Goal: Task Accomplishment & Management: Use online tool/utility

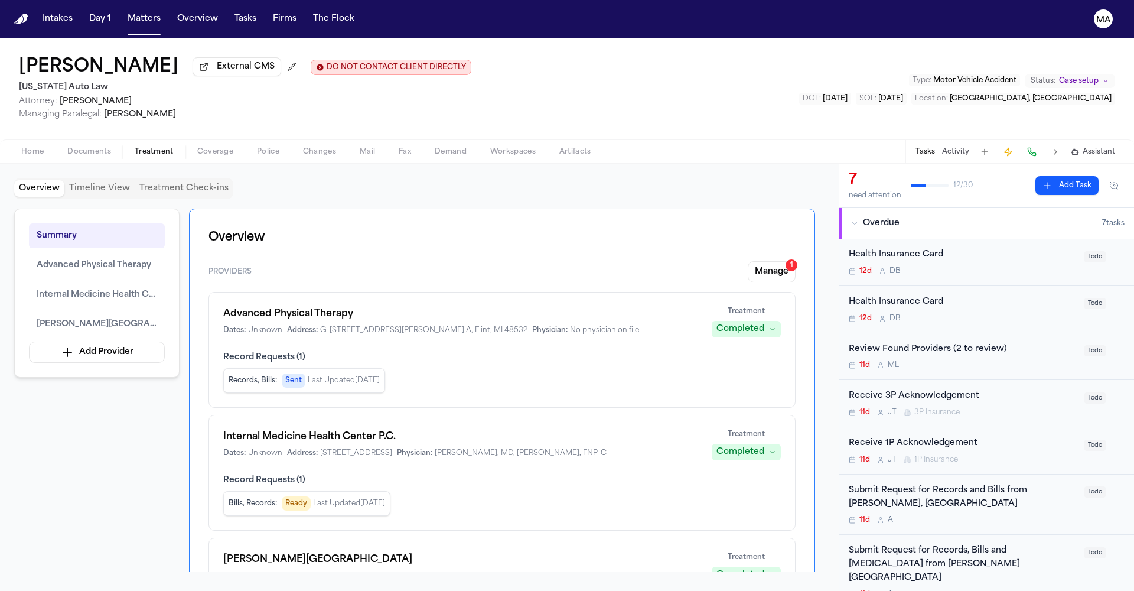
click at [67, 305] on div "Summary Advanced Physical Therapy Internal Medicine Health Center [PERSON_NAME]…" at bounding box center [419, 389] width 810 height 363
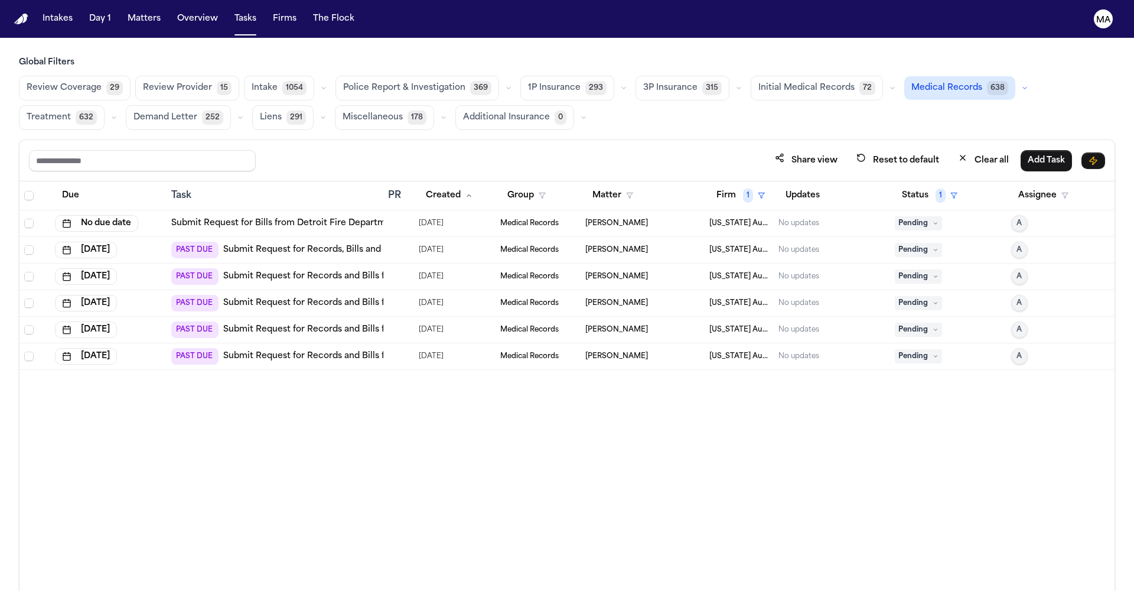
click at [113, 38] on main "Global Filters Review Coverage 29 Review Provider 15 Intake 1054 Police Report …" at bounding box center [567, 314] width 1134 height 553
click at [743, 188] on span "1" at bounding box center [748, 195] width 10 height 14
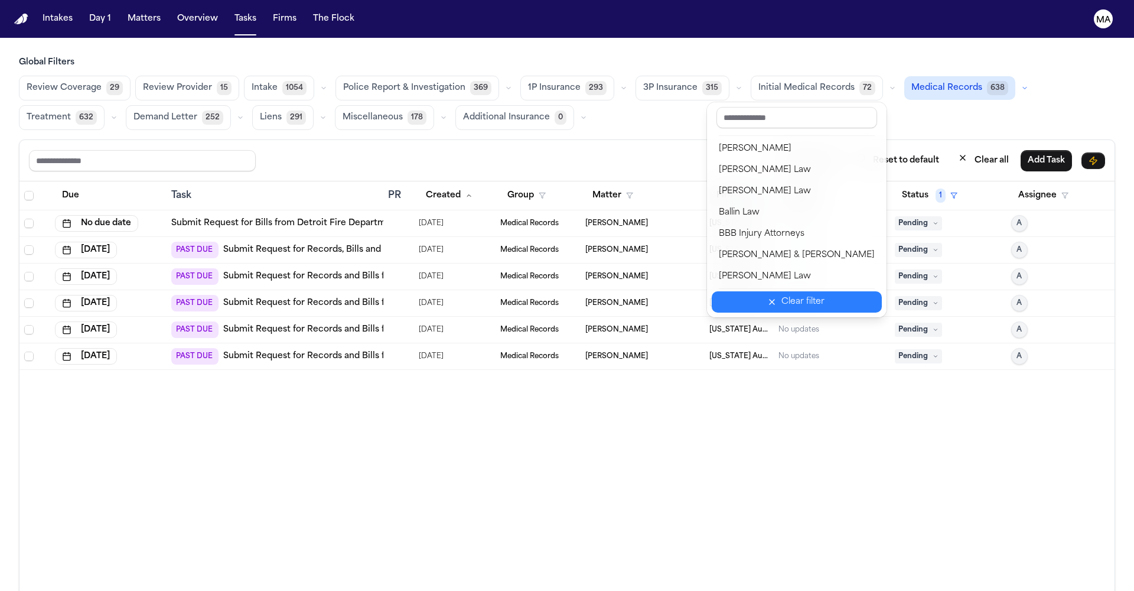
click at [784, 291] on button "Clear filter" at bounding box center [797, 301] width 170 height 21
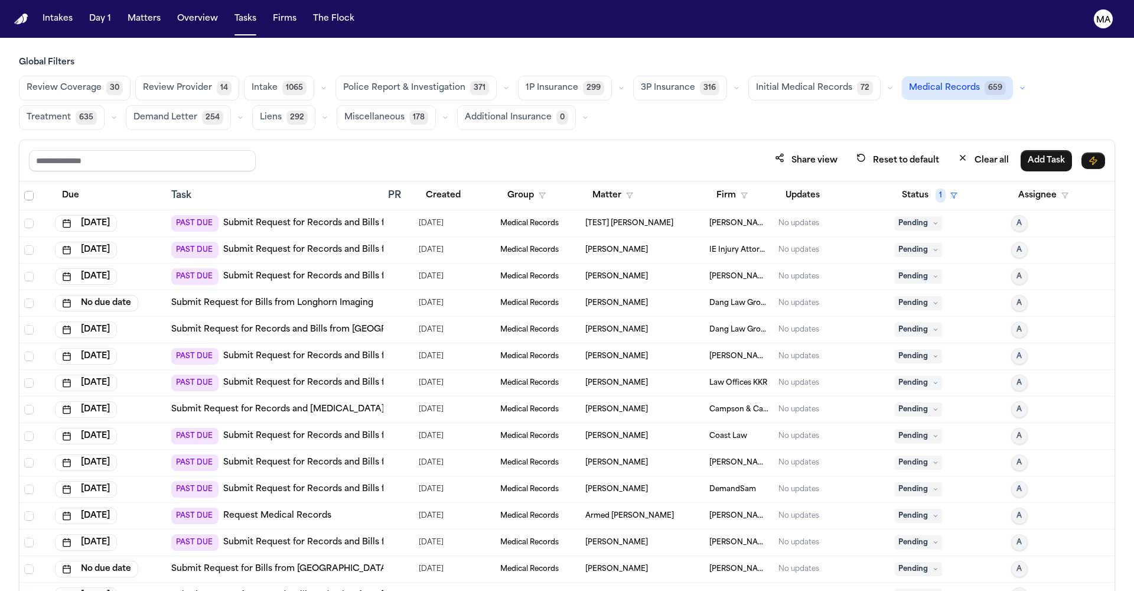
click at [24, 191] on span "Select all" at bounding box center [28, 195] width 9 height 9
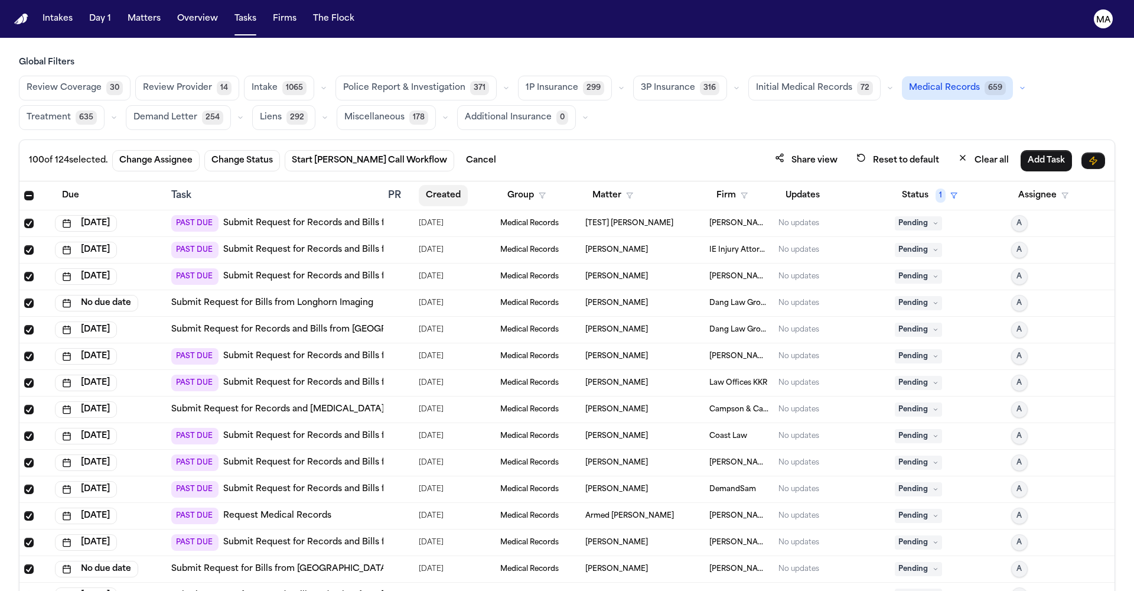
click at [421, 185] on button "Created" at bounding box center [443, 195] width 49 height 21
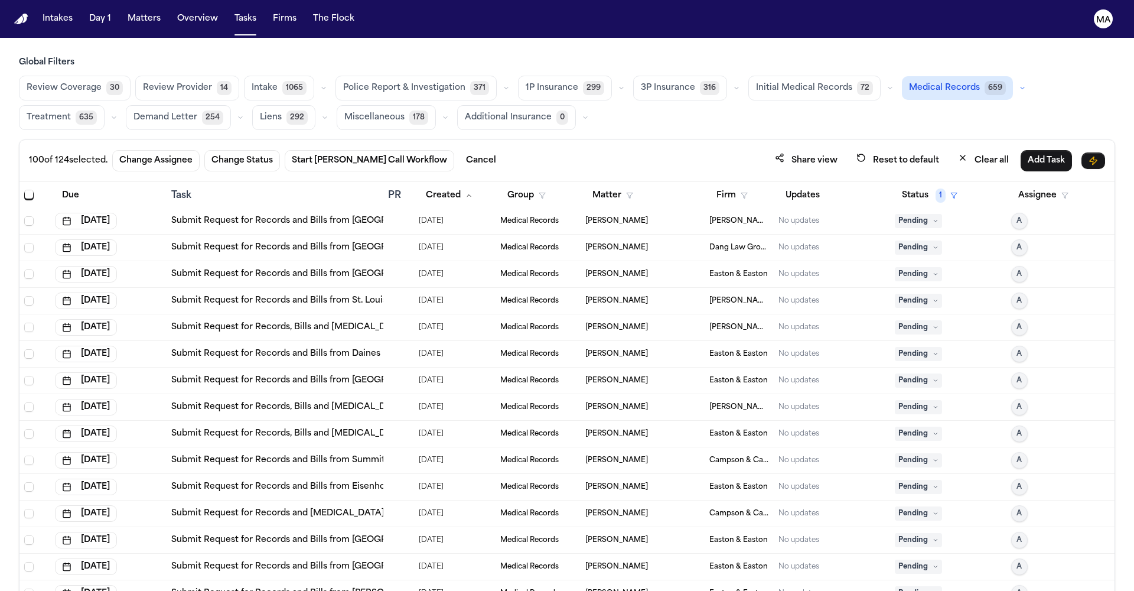
scroll to position [2849, 0]
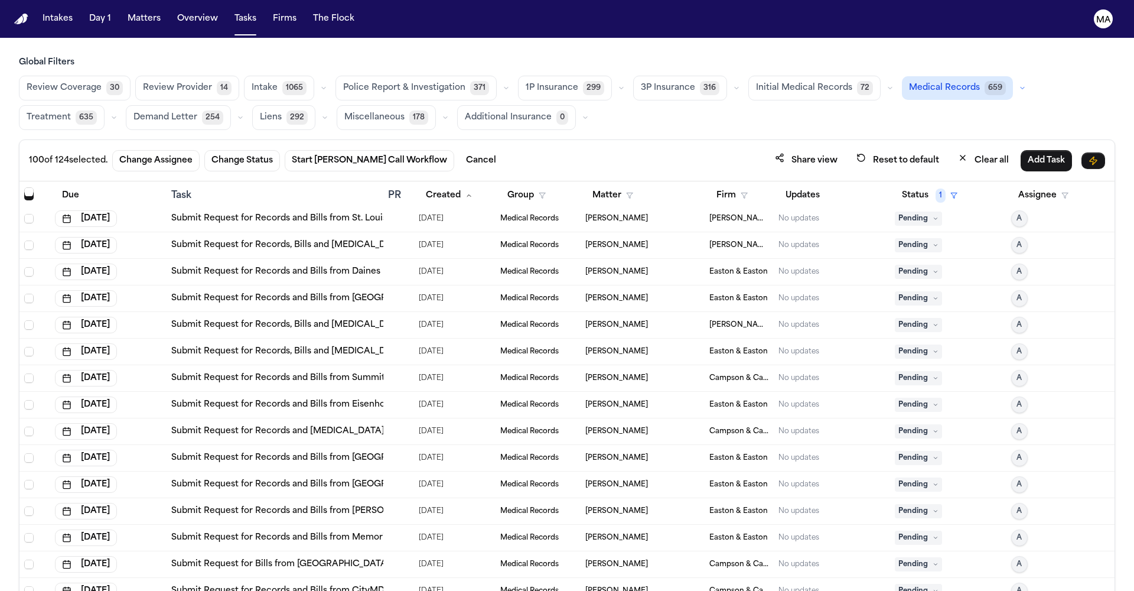
click at [24, 586] on span "Select row" at bounding box center [28, 590] width 9 height 9
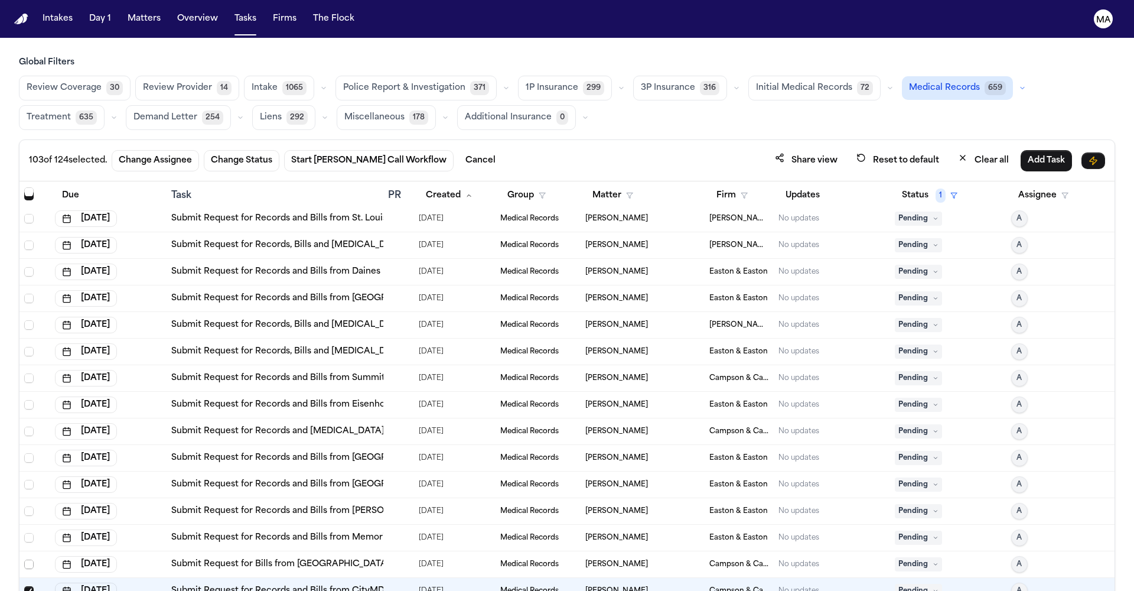
click at [24, 559] on span "Select row" at bounding box center [28, 563] width 9 height 9
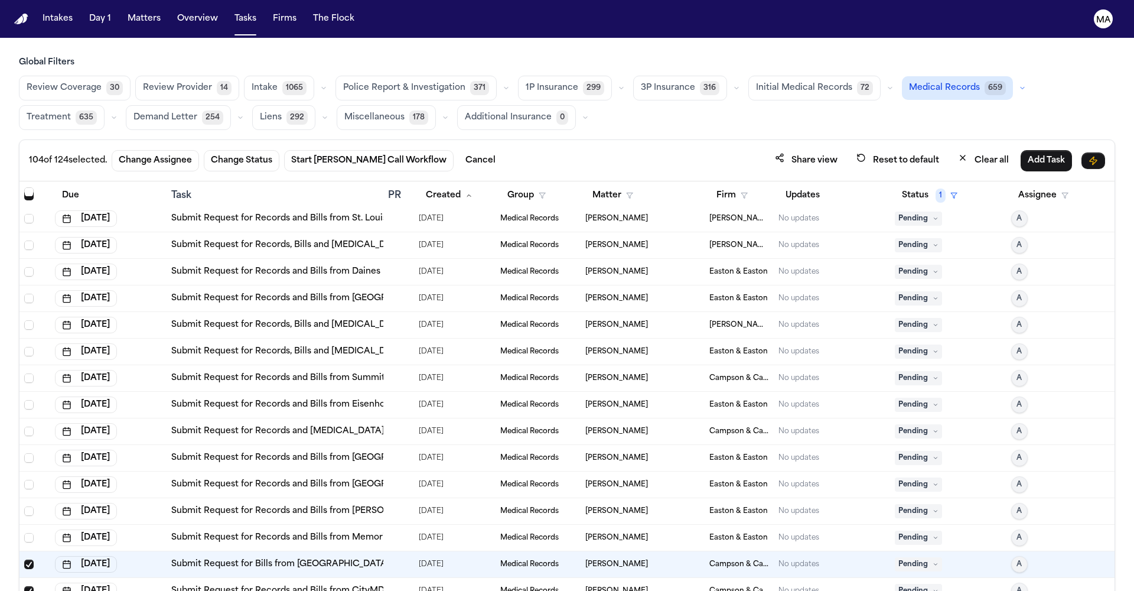
click at [24, 533] on span "Select row" at bounding box center [28, 537] width 9 height 9
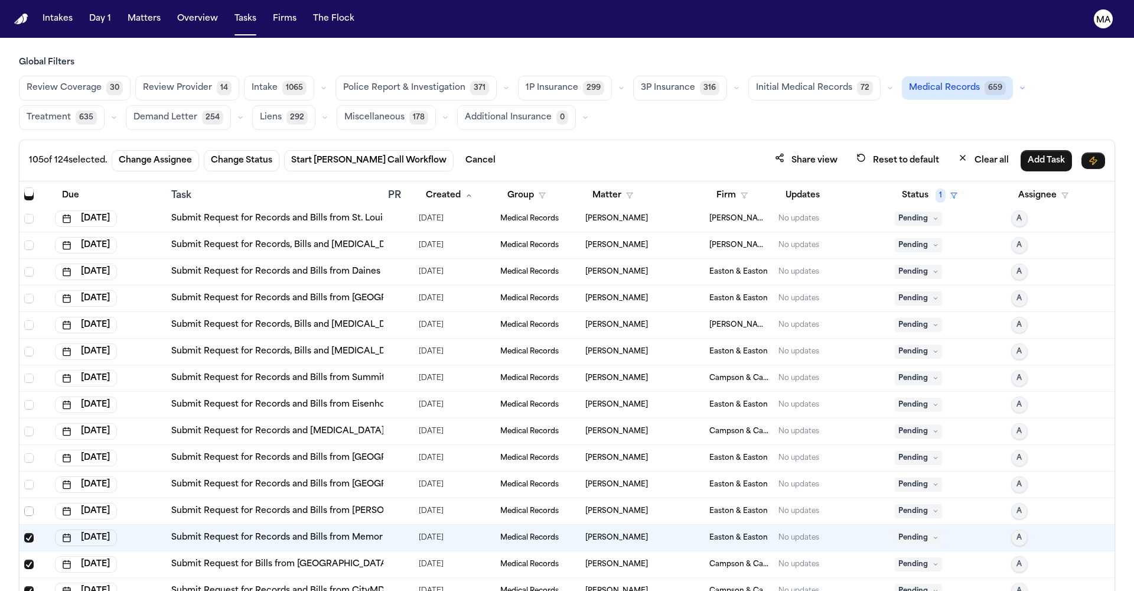
click at [24, 506] on span "Select row" at bounding box center [28, 510] width 9 height 9
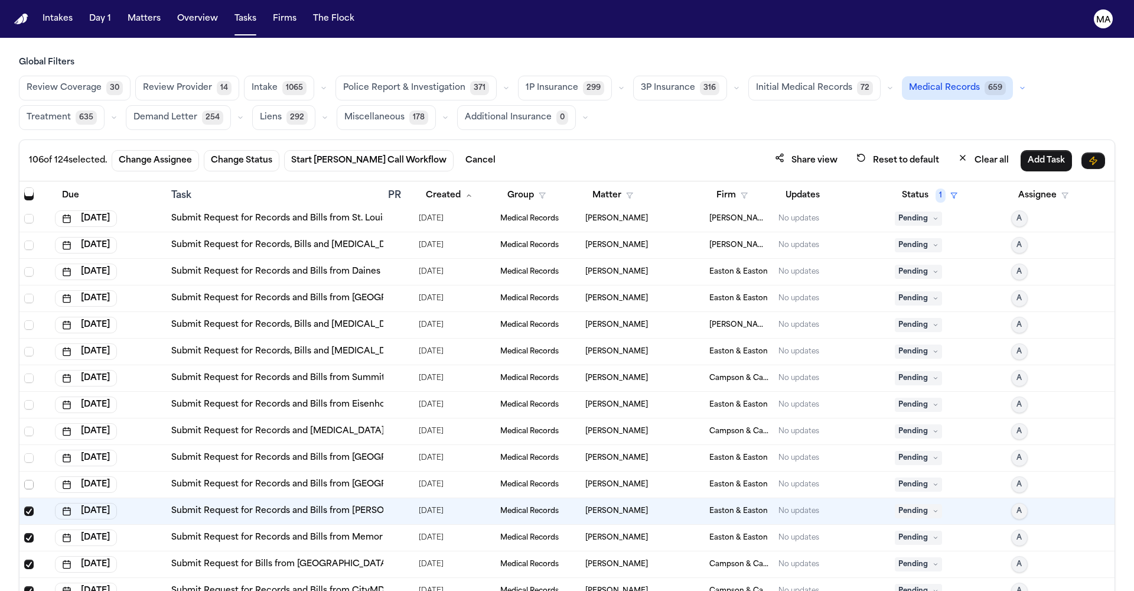
click at [24, 480] on span "Select row" at bounding box center [28, 484] width 9 height 9
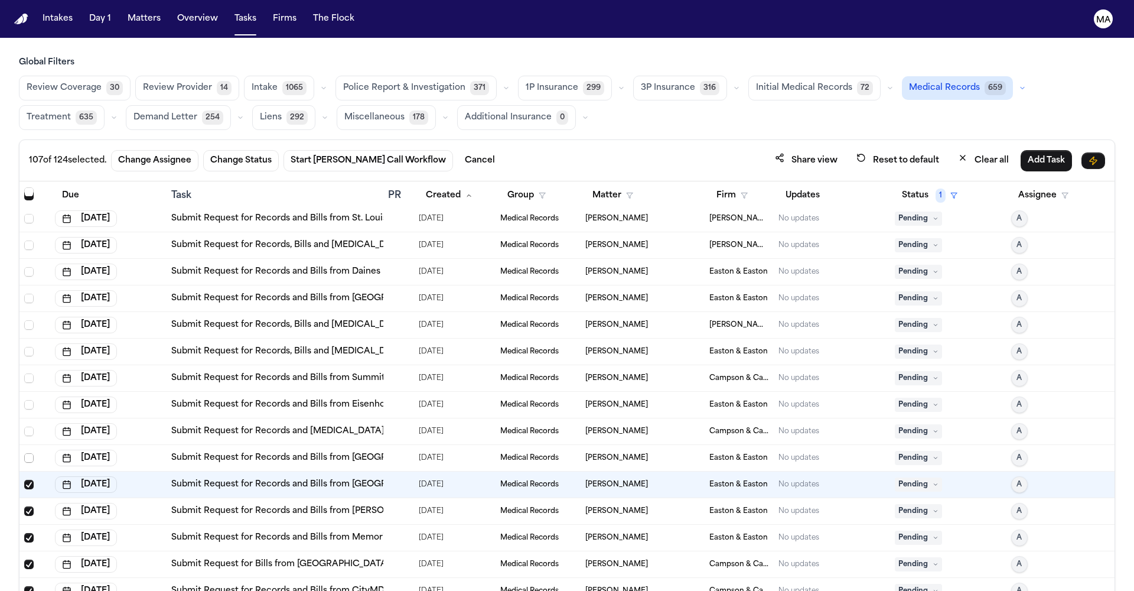
click at [24, 453] on span "Select row" at bounding box center [28, 457] width 9 height 9
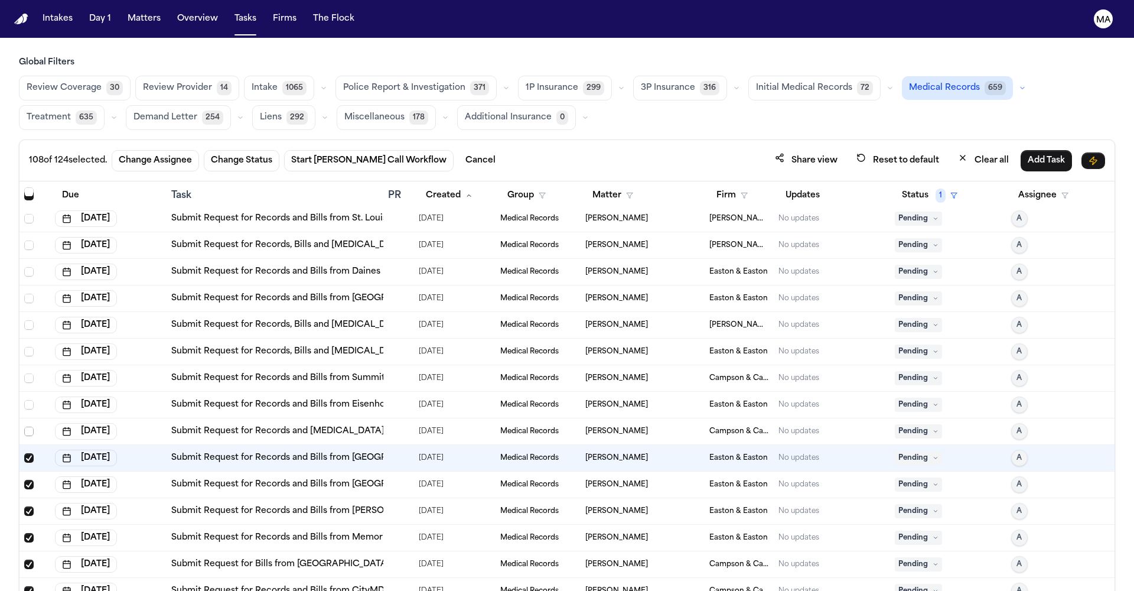
click at [24, 426] on span "Select row" at bounding box center [28, 430] width 9 height 9
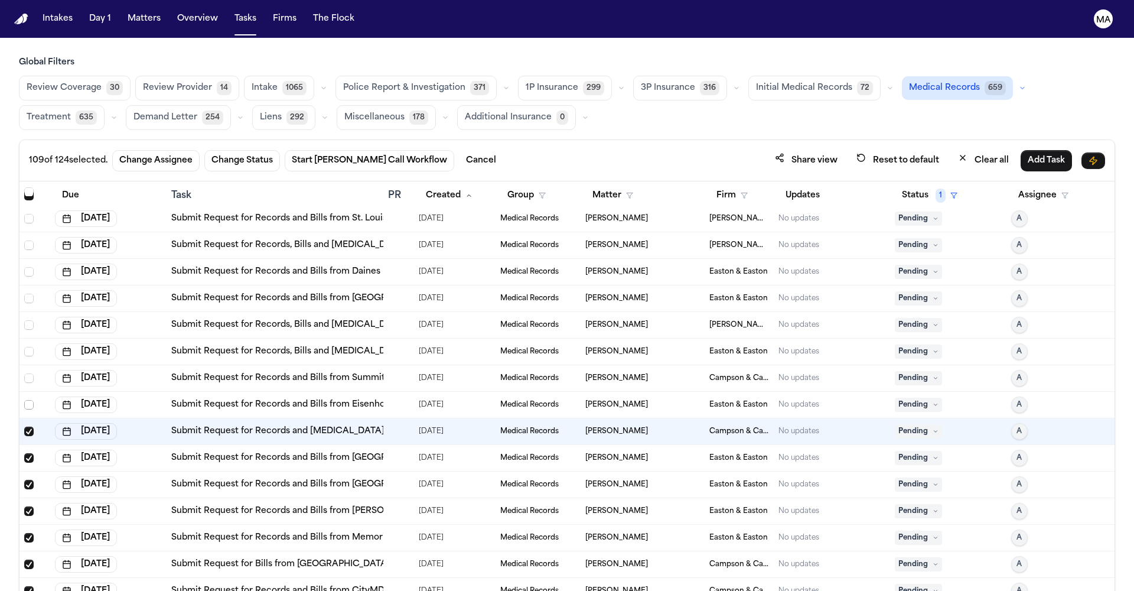
click at [24, 400] on span "Select row" at bounding box center [28, 404] width 9 height 9
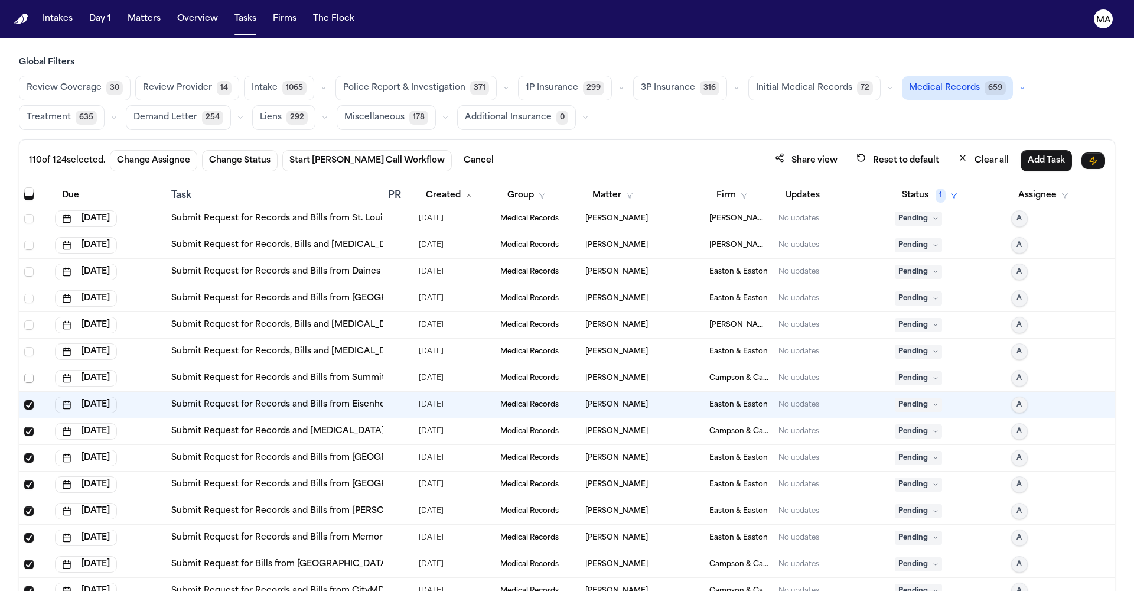
click at [24, 373] on span "Select row" at bounding box center [28, 377] width 9 height 9
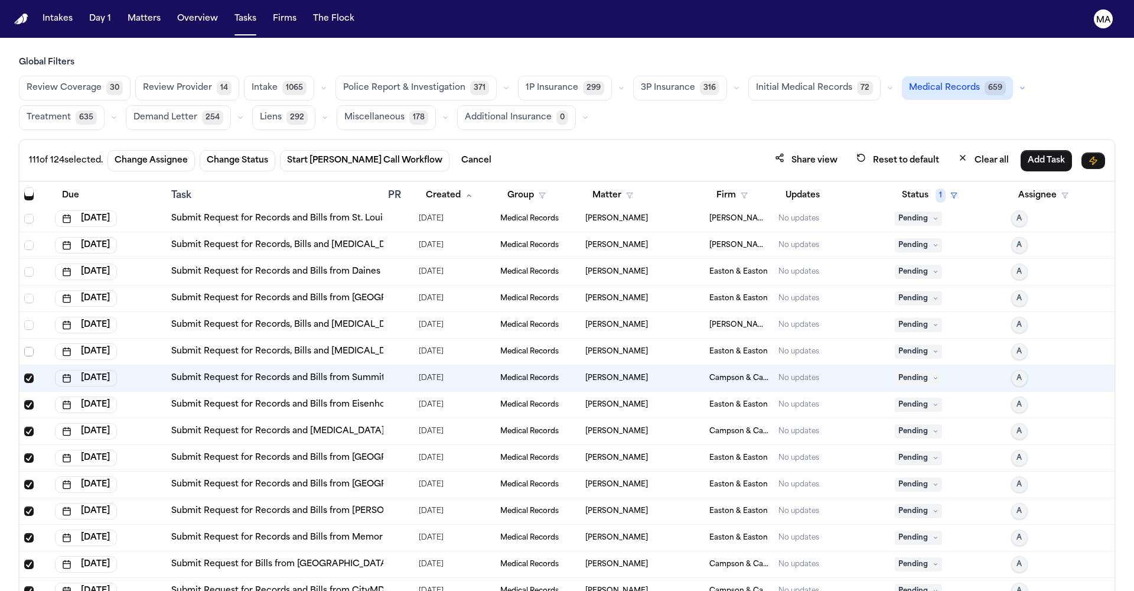
click at [24, 347] on span "Select row" at bounding box center [28, 351] width 9 height 9
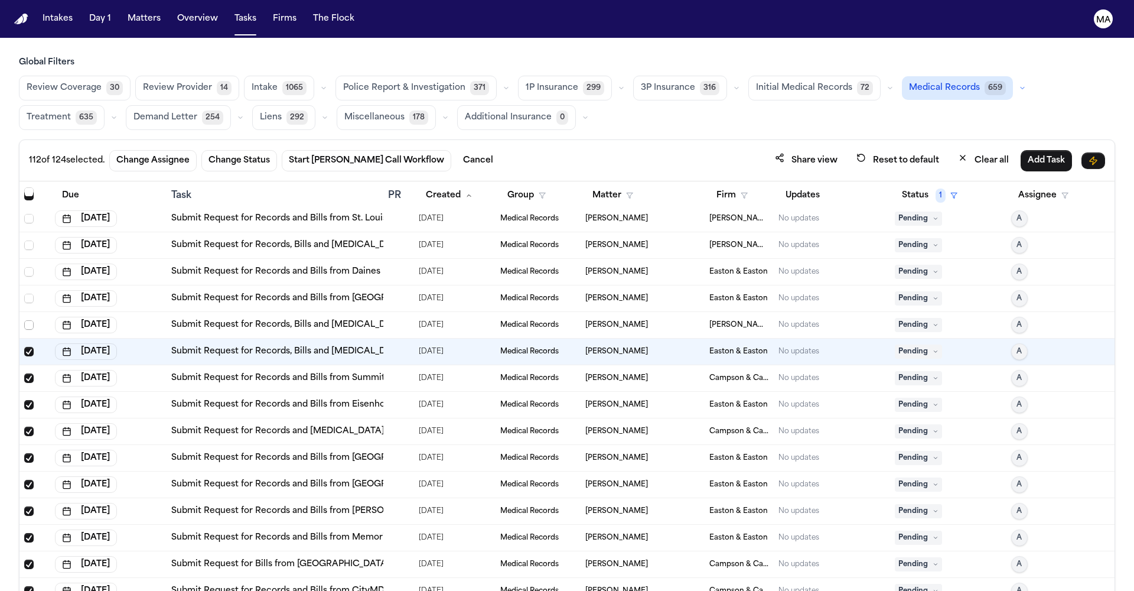
click at [24, 320] on span "Select row" at bounding box center [28, 324] width 9 height 9
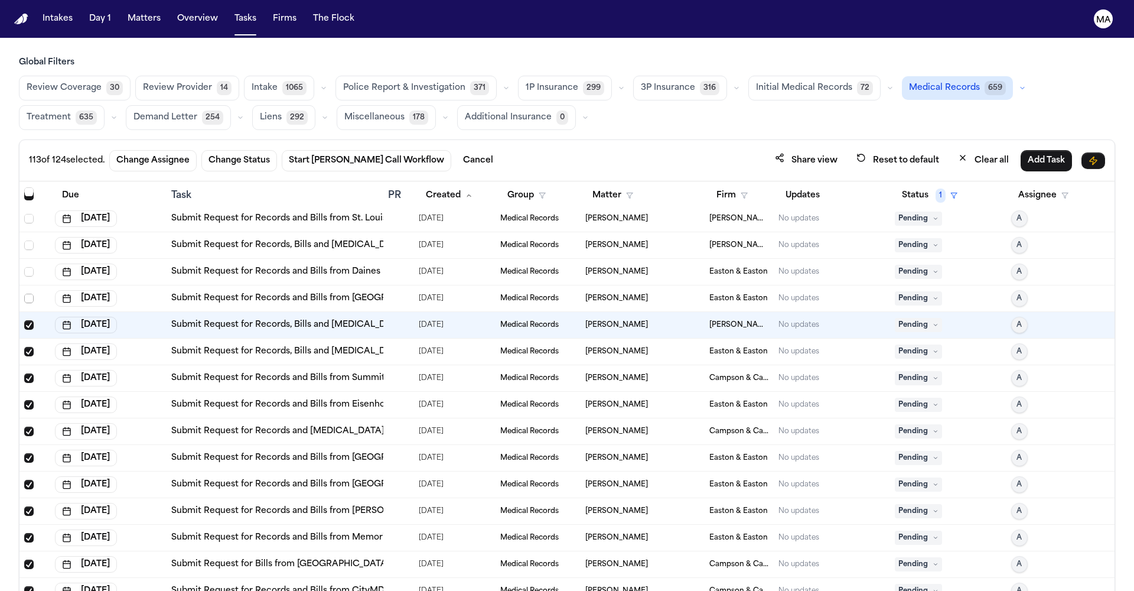
click at [24, 294] on span "Select row" at bounding box center [28, 298] width 9 height 9
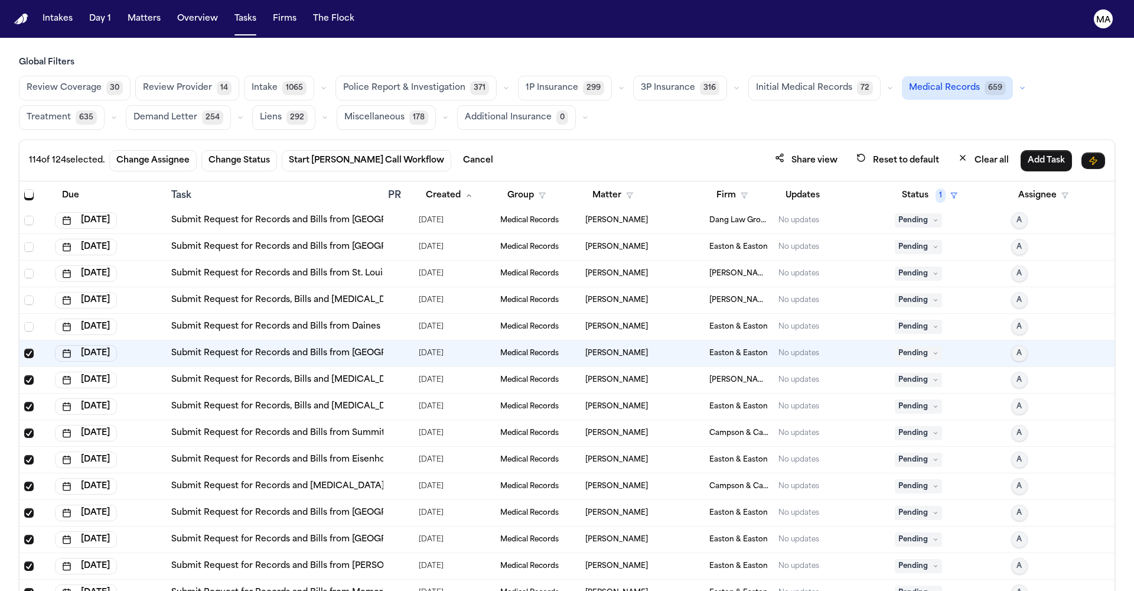
scroll to position [2680, 0]
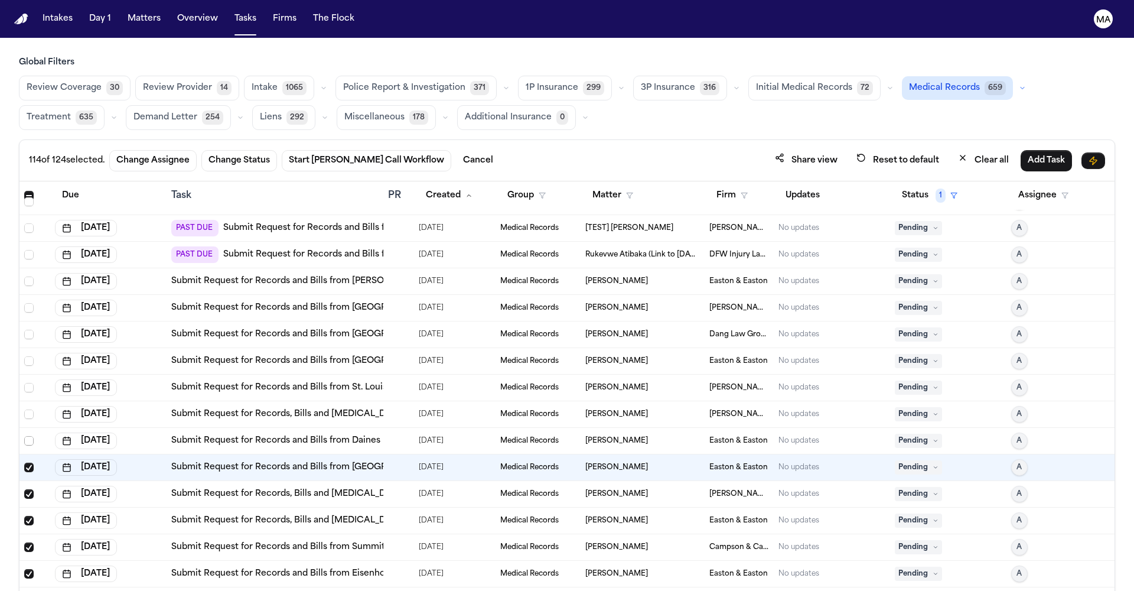
click at [24, 436] on span "Select row" at bounding box center [28, 440] width 9 height 9
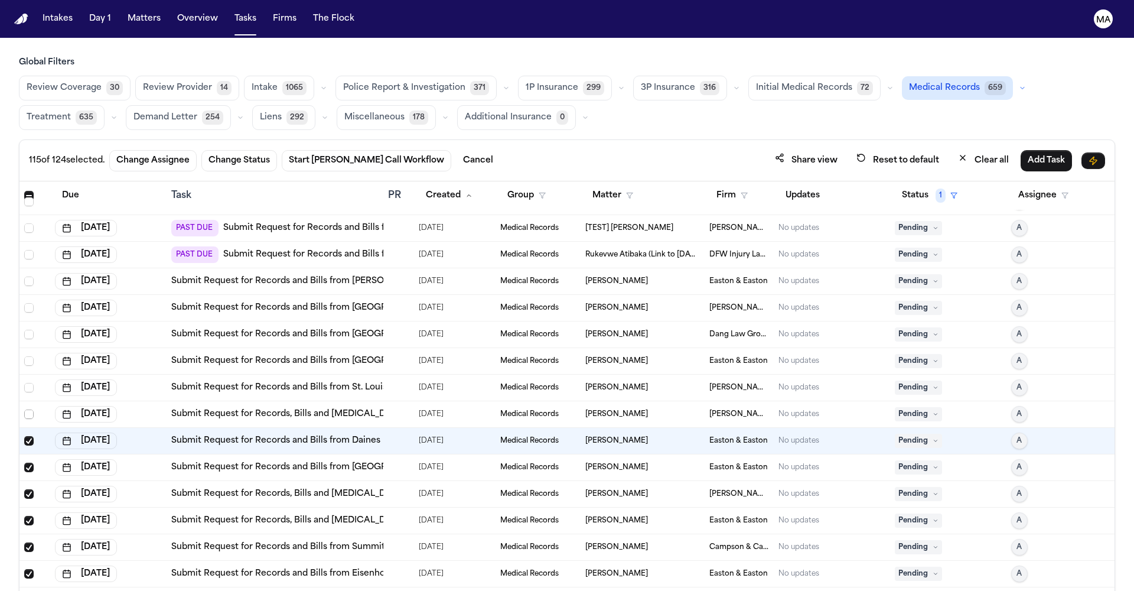
click at [24, 409] on span "Select row" at bounding box center [28, 413] width 9 height 9
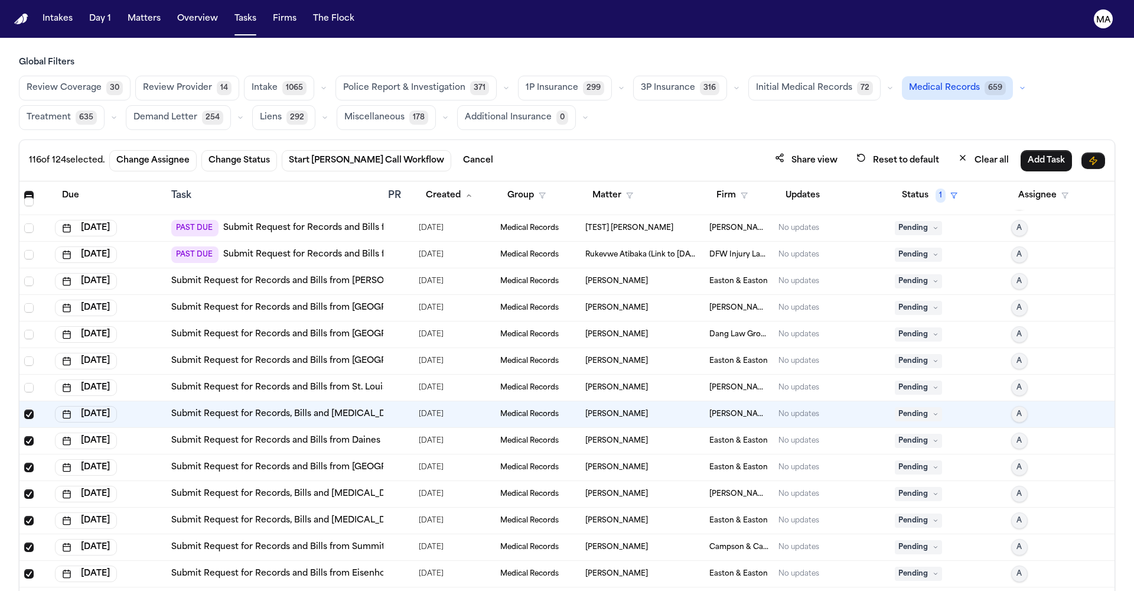
click at [24, 383] on div at bounding box center [34, 387] width 21 height 9
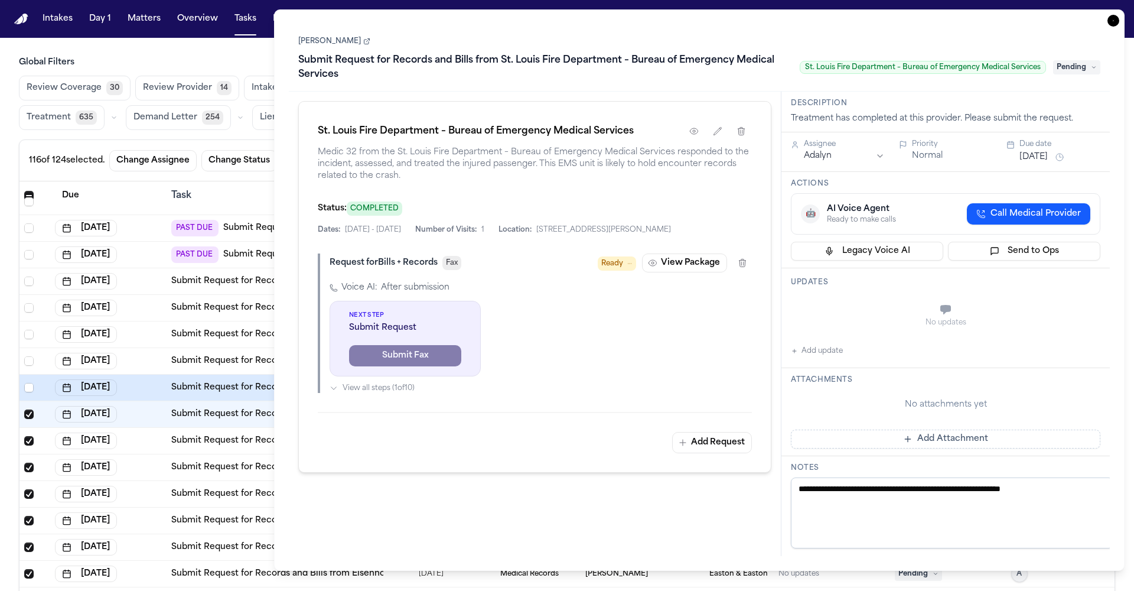
click at [1119, 15] on icon "button" at bounding box center [1113, 21] width 12 height 12
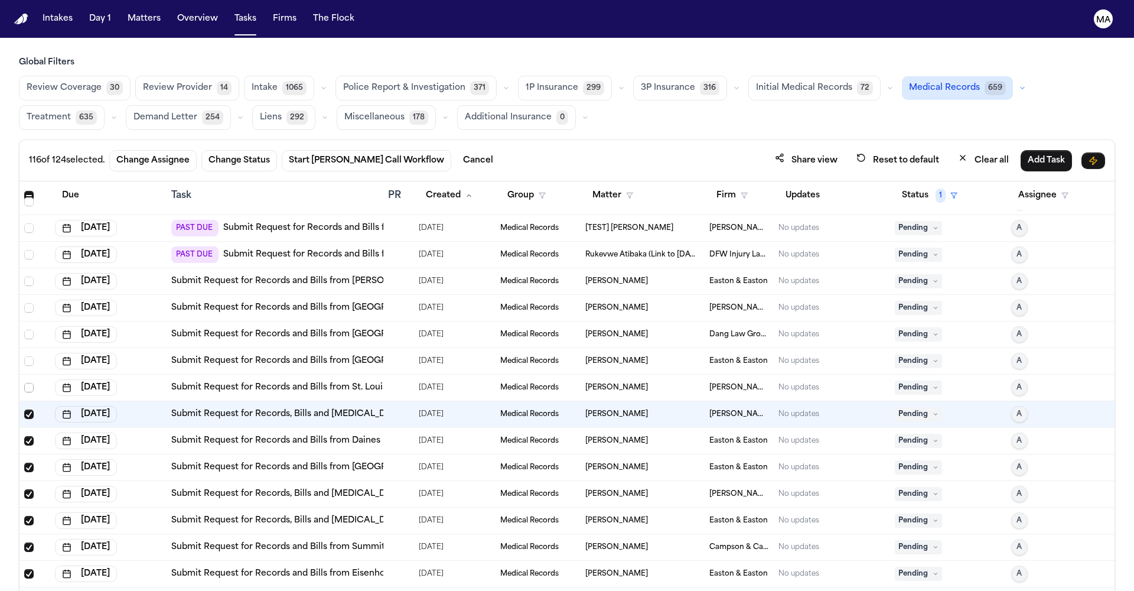
click at [24, 383] on span "Select row" at bounding box center [28, 387] width 9 height 9
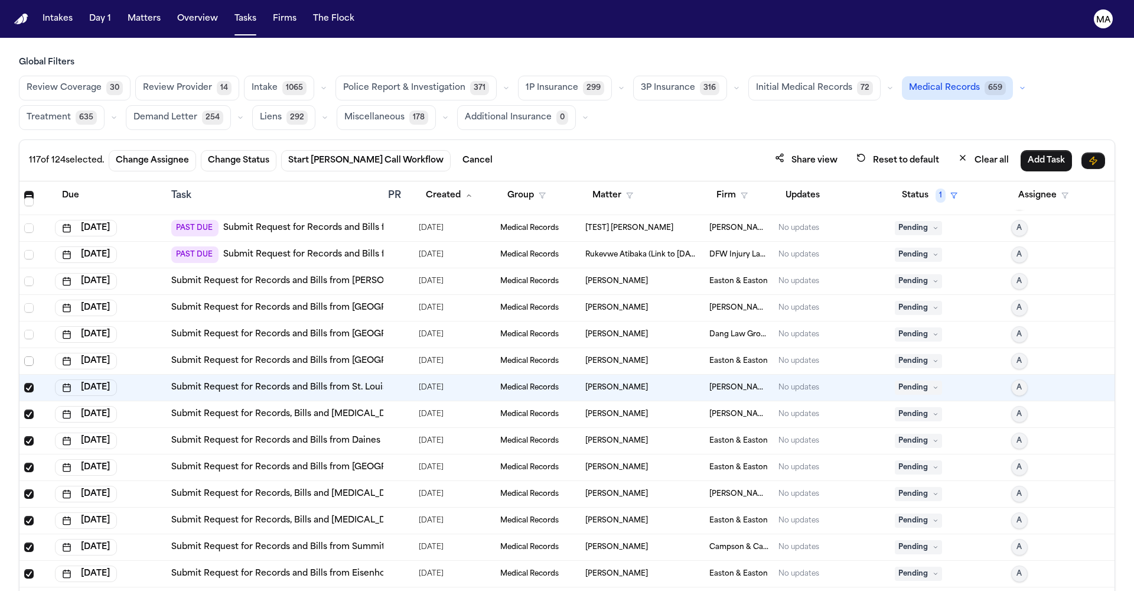
click at [24, 356] on span "Select row" at bounding box center [28, 360] width 9 height 9
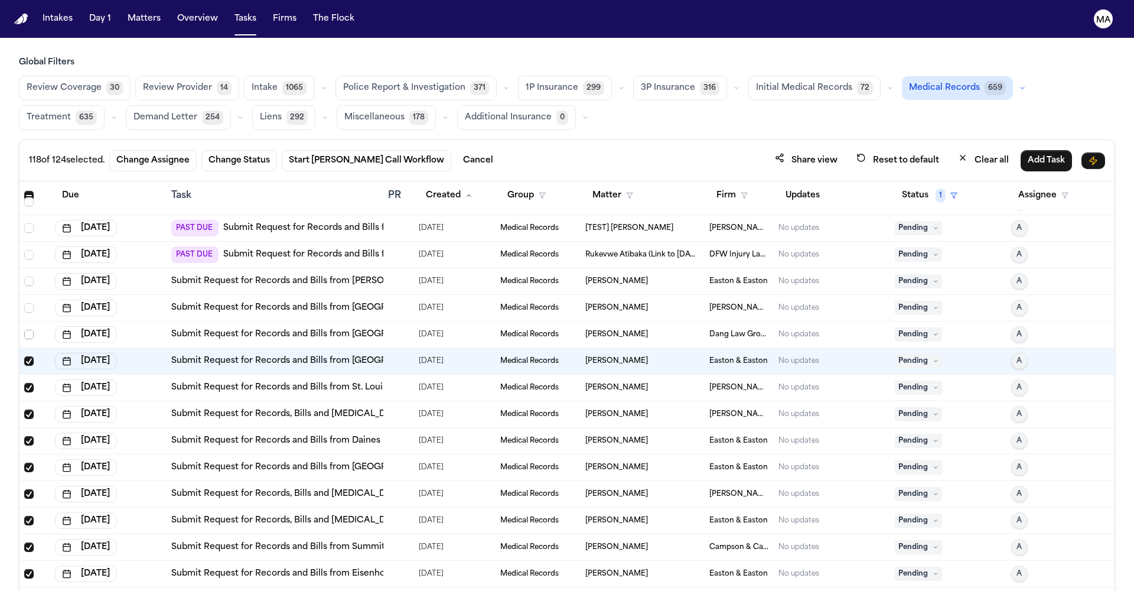
click at [24, 330] on span "Select row" at bounding box center [28, 334] width 9 height 9
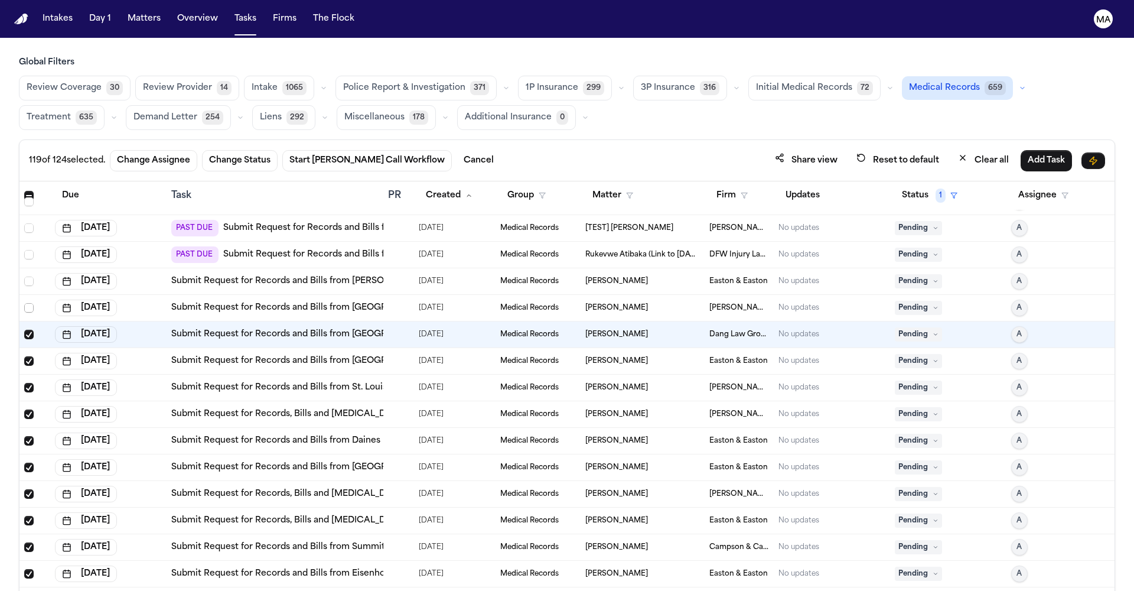
click at [24, 303] on span "Select row" at bounding box center [28, 307] width 9 height 9
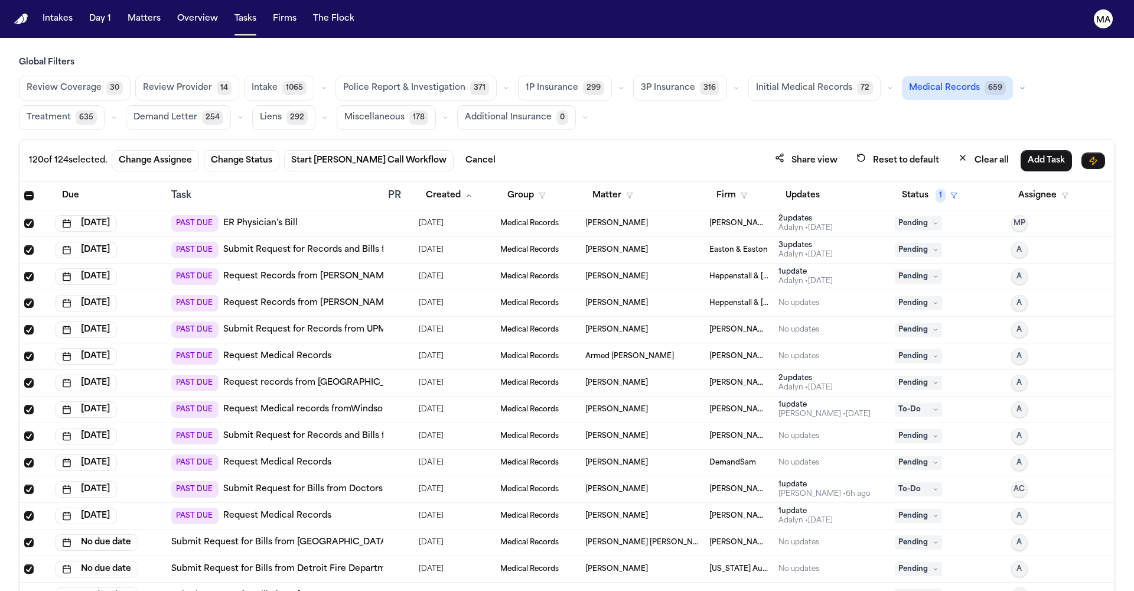
click at [24, 191] on span "Select all" at bounding box center [28, 195] width 9 height 9
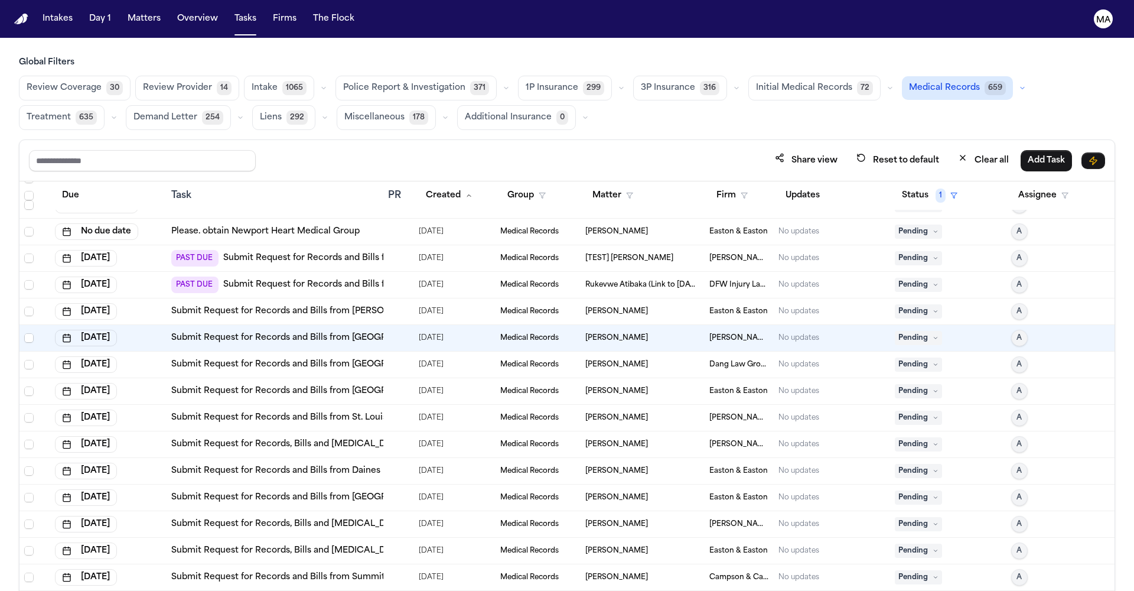
scroll to position [2647, 0]
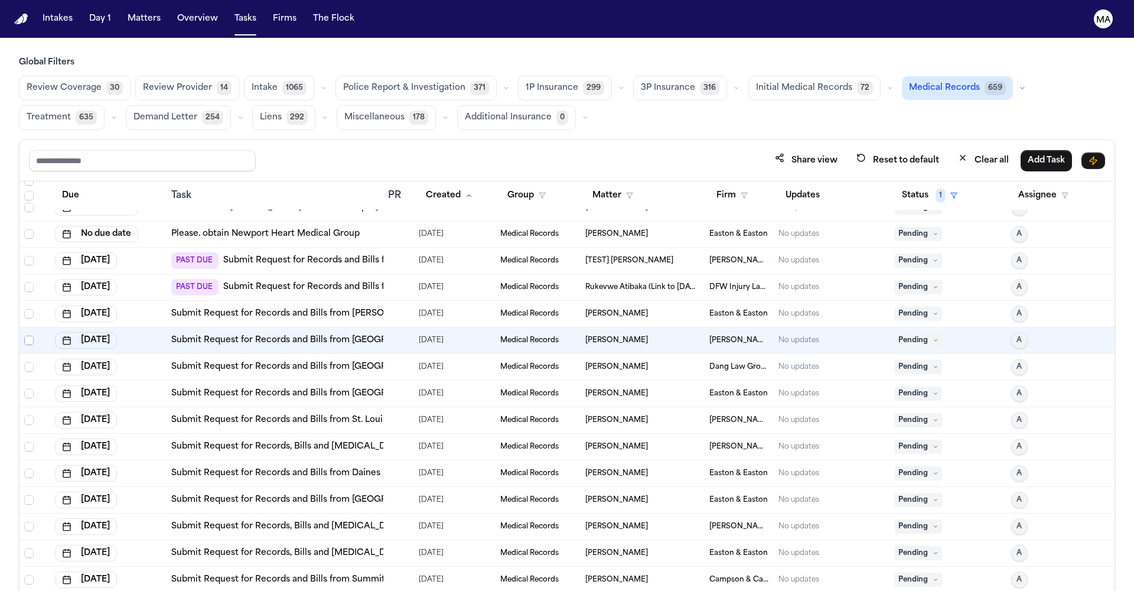
click at [24, 335] on span "Select row" at bounding box center [28, 339] width 9 height 9
click at [24, 362] on span "Select row" at bounding box center [28, 366] width 9 height 9
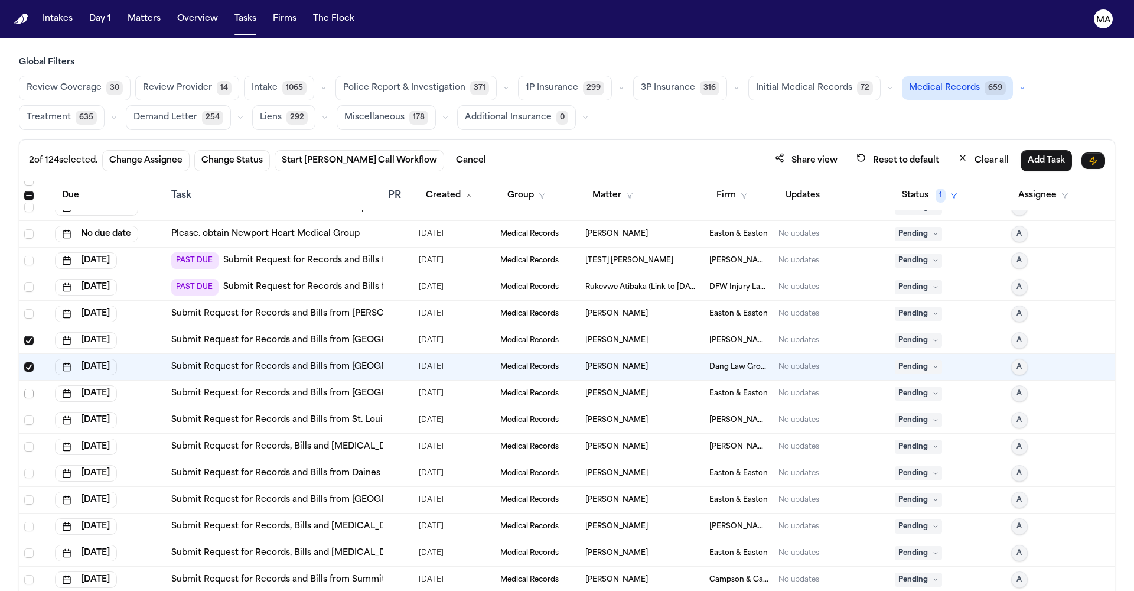
click at [24, 389] on span "Select row" at bounding box center [28, 393] width 9 height 9
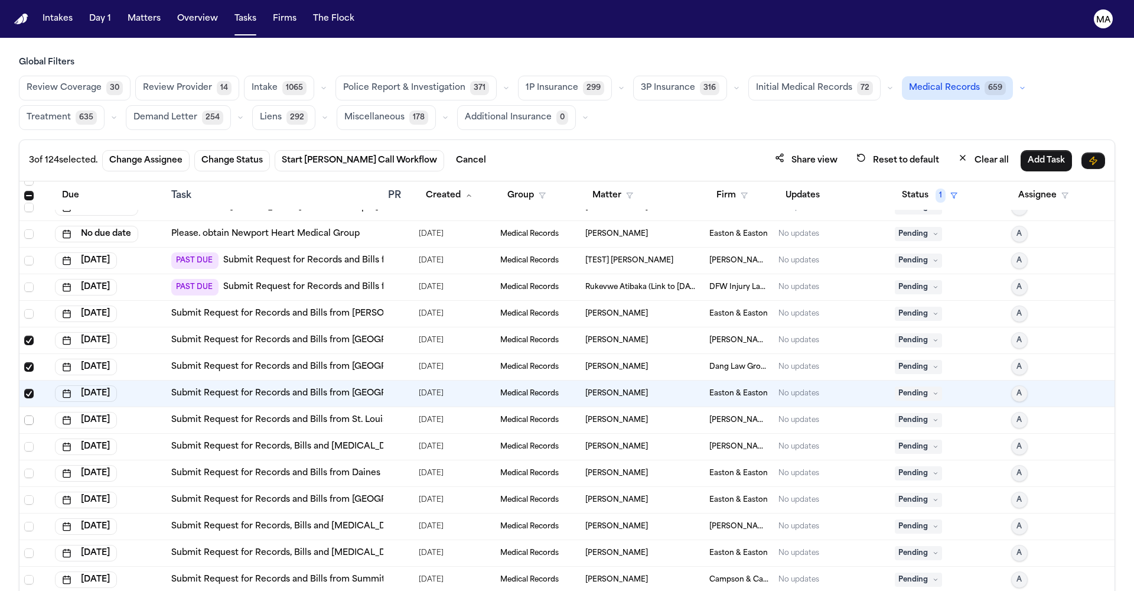
click at [24, 415] on span "Select row" at bounding box center [28, 419] width 9 height 9
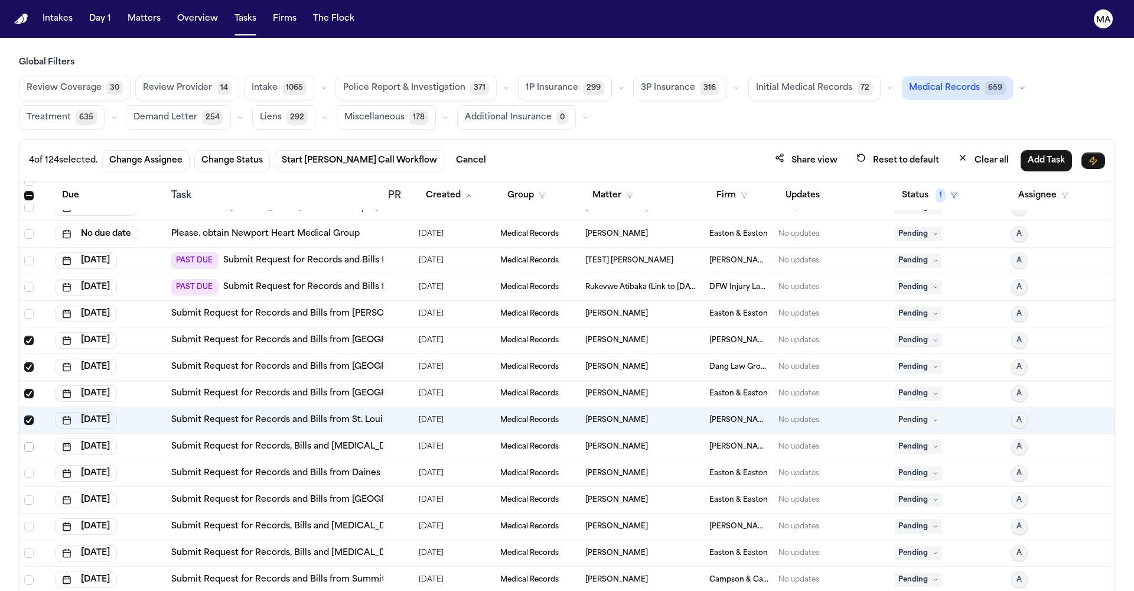
click at [24, 442] on span "Select row" at bounding box center [28, 446] width 9 height 9
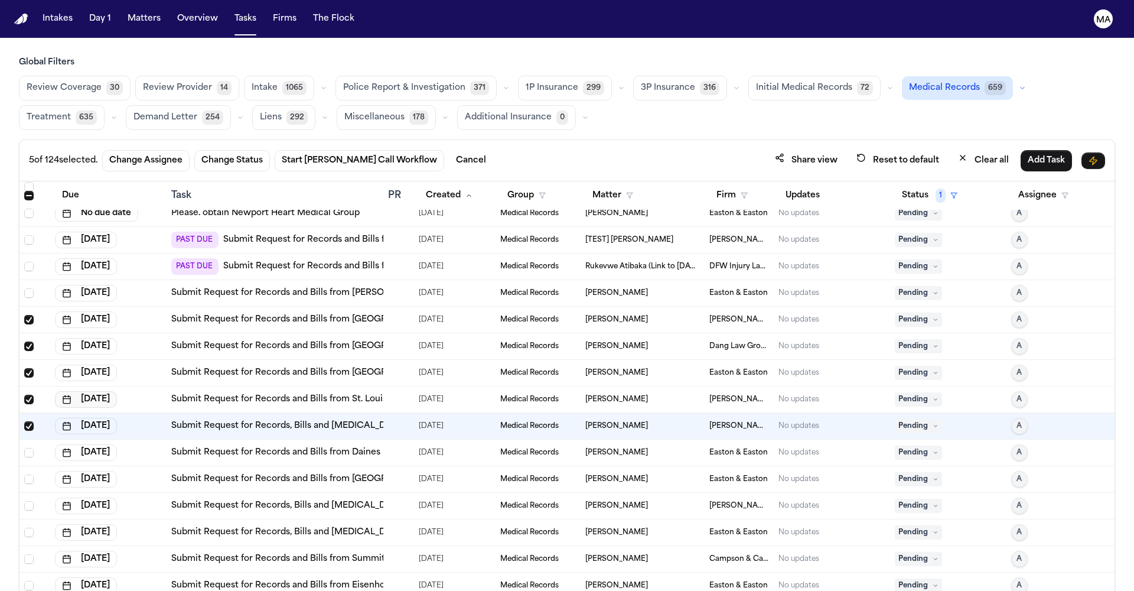
scroll to position [2717, 0]
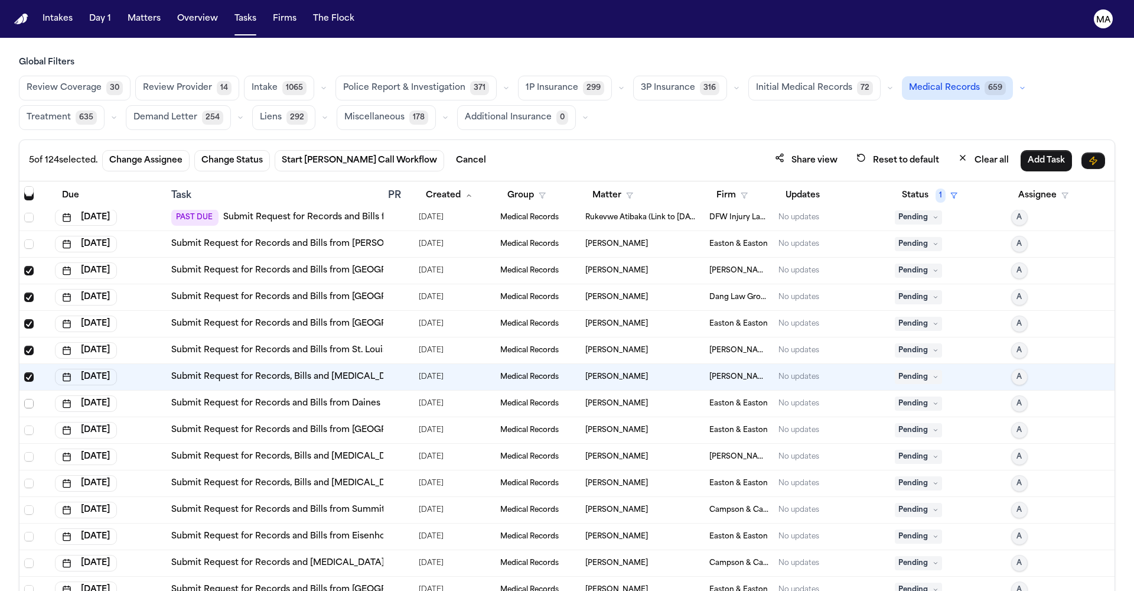
click at [24, 399] on span "Select row" at bounding box center [28, 403] width 9 height 9
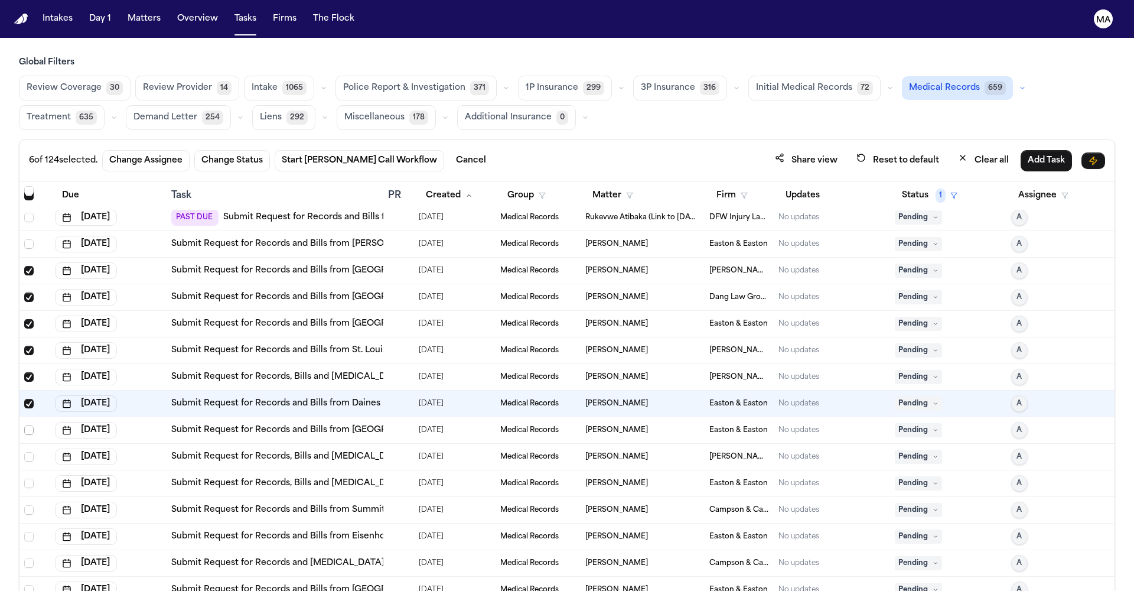
click at [24, 425] on span "Select row" at bounding box center [28, 429] width 9 height 9
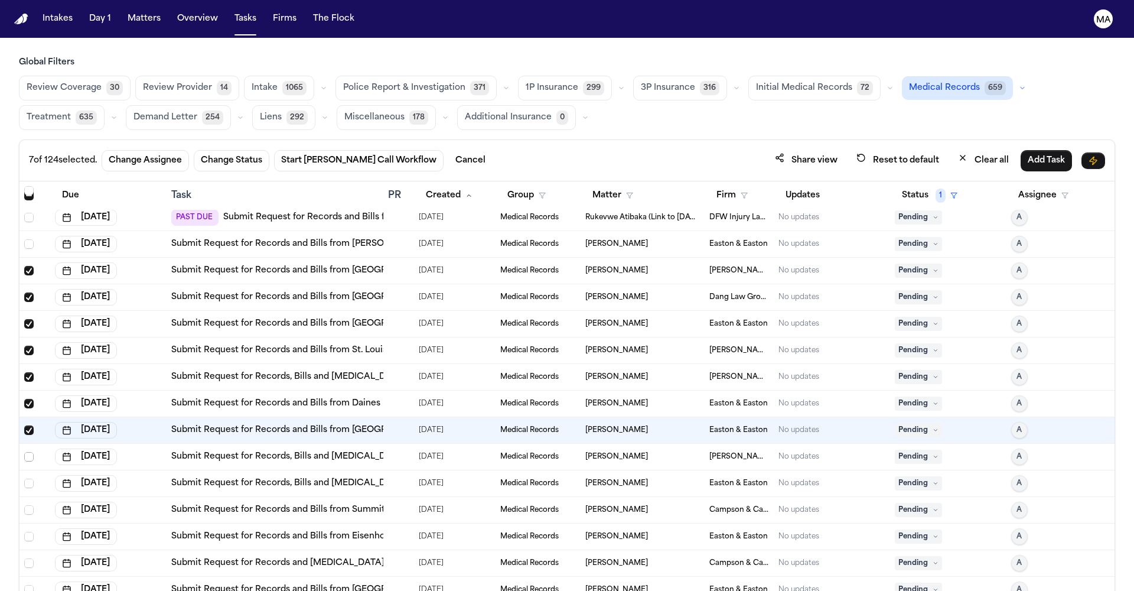
click at [24, 452] on span "Select row" at bounding box center [28, 456] width 9 height 9
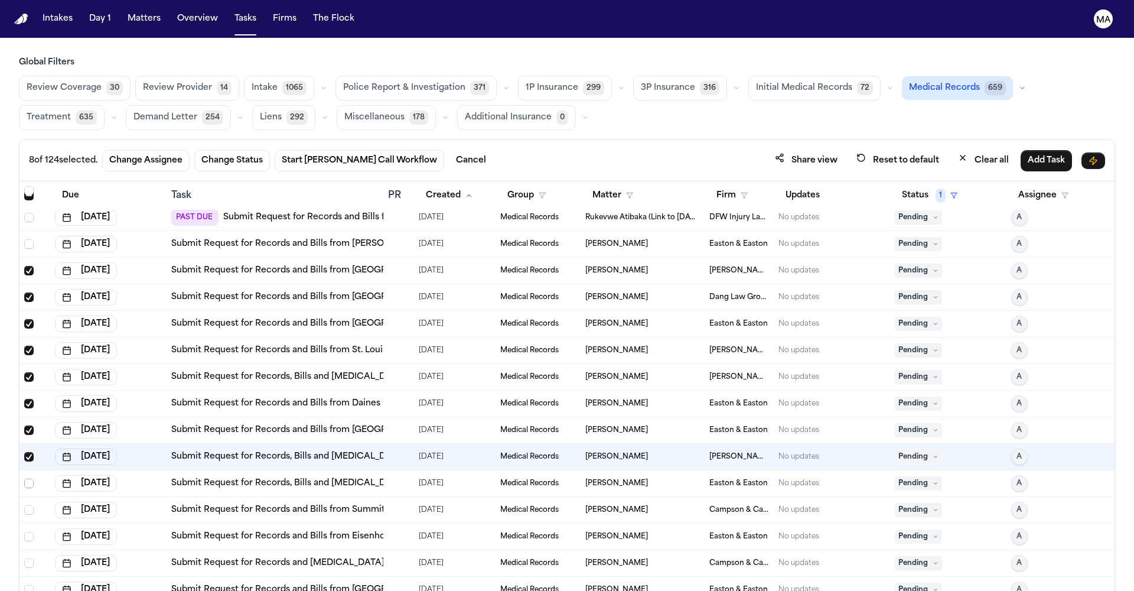
click at [19, 470] on td at bounding box center [34, 483] width 31 height 27
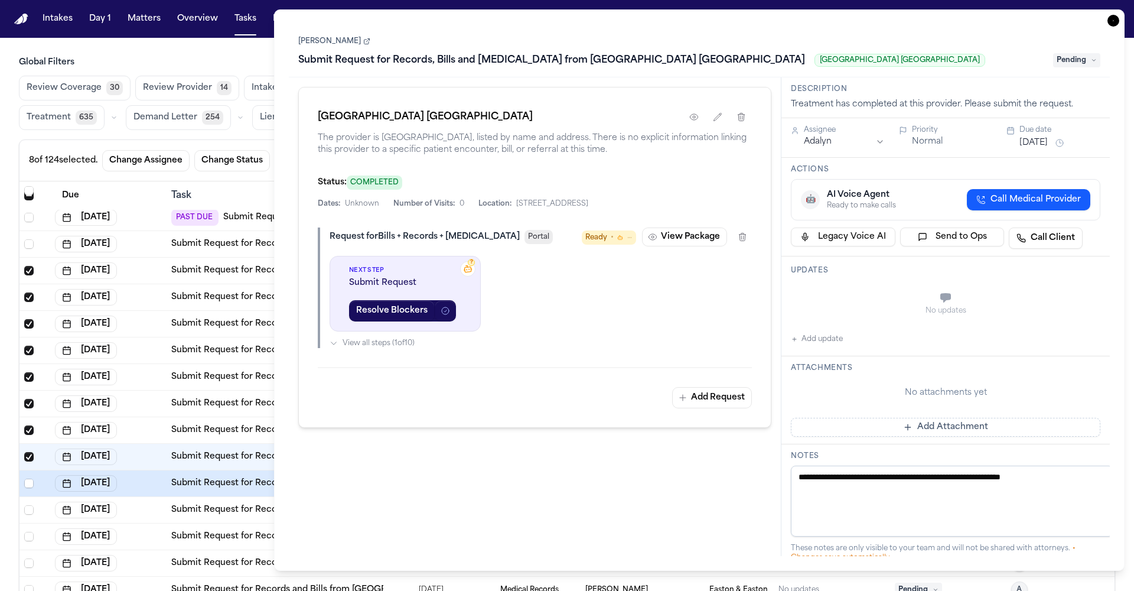
click at [1119, 15] on icon "button" at bounding box center [1113, 21] width 12 height 12
